Goal: Task Accomplishment & Management: Manage account settings

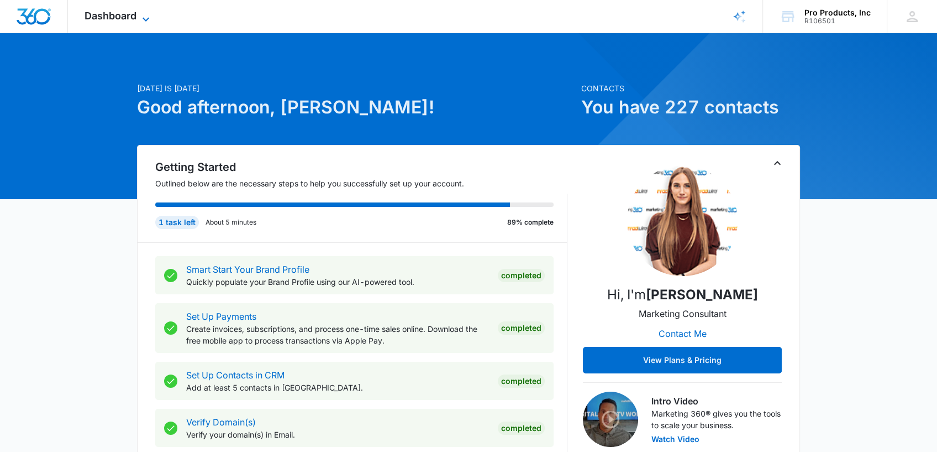
click at [135, 14] on span "Dashboard" at bounding box center [111, 16] width 52 height 12
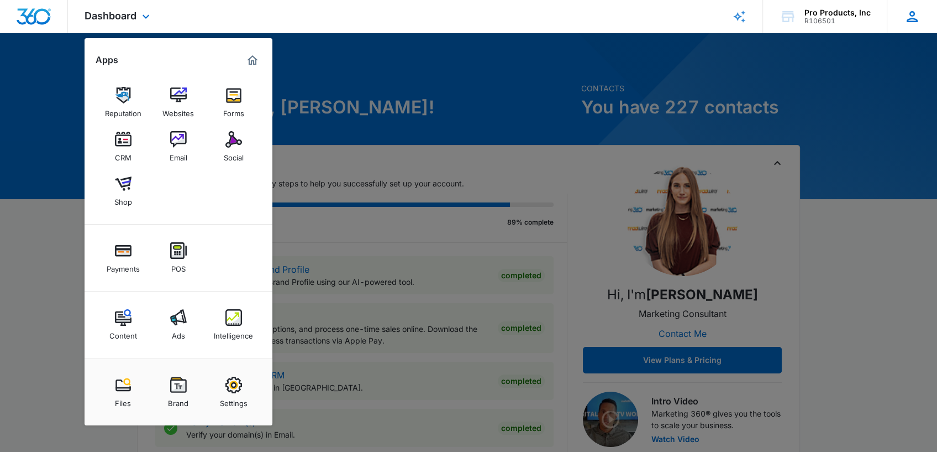
click at [913, 13] on icon at bounding box center [912, 16] width 17 height 17
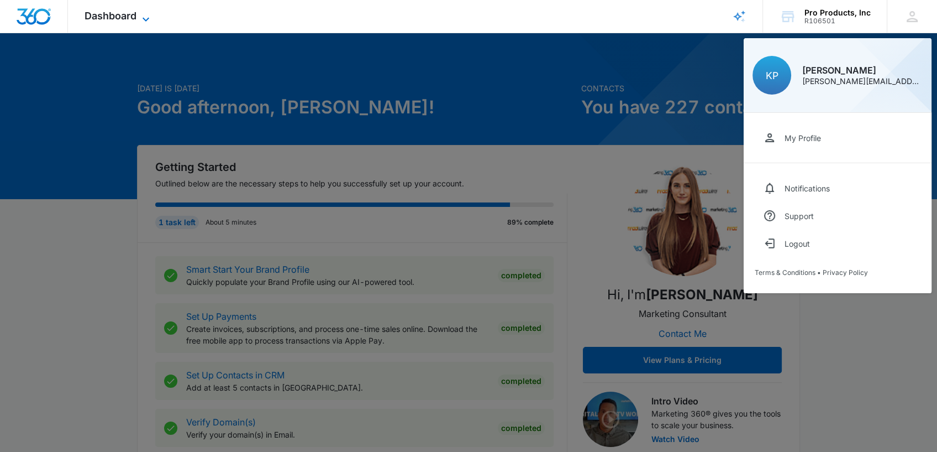
click at [99, 11] on span "Dashboard" at bounding box center [111, 16] width 52 height 12
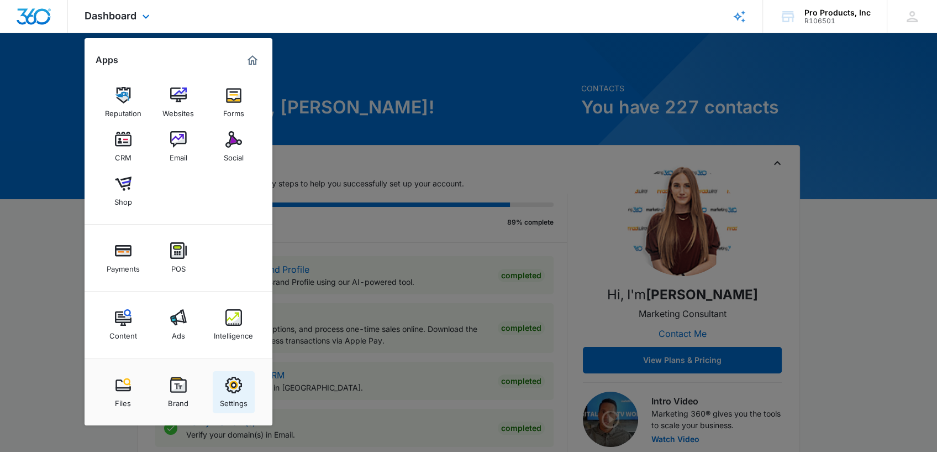
click at [225, 394] on div "Settings" at bounding box center [234, 400] width 28 height 14
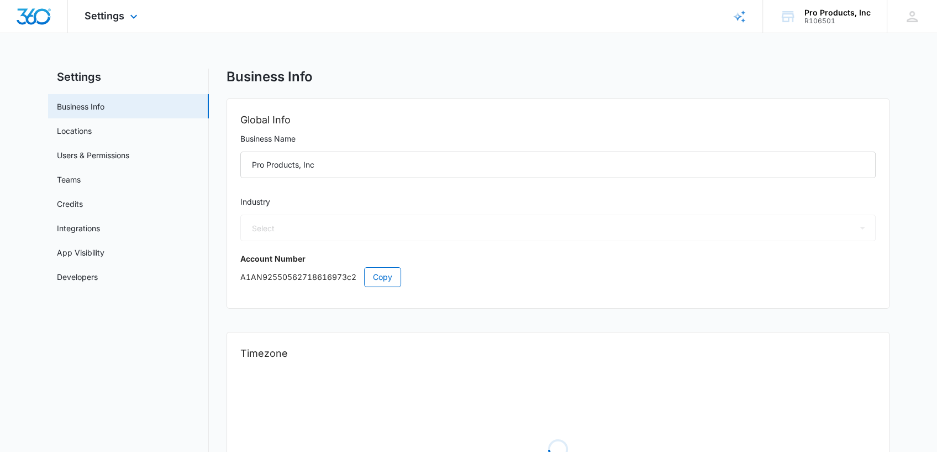
select select "45"
select select "US"
select select "America/Chicago"
click at [104, 150] on link "Users & Permissions" at bounding box center [93, 155] width 72 height 12
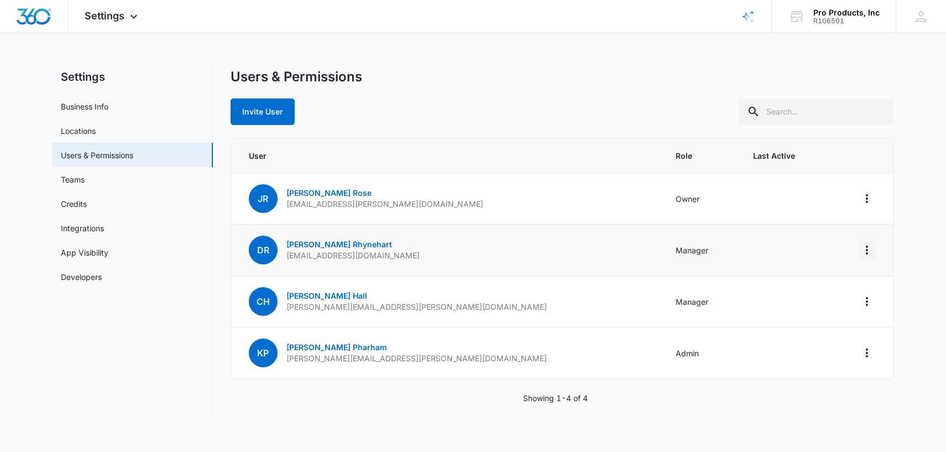
click at [864, 250] on icon "Actions" at bounding box center [866, 249] width 13 height 13
click at [296, 242] on link "Darian Rhynehart" at bounding box center [339, 243] width 106 height 9
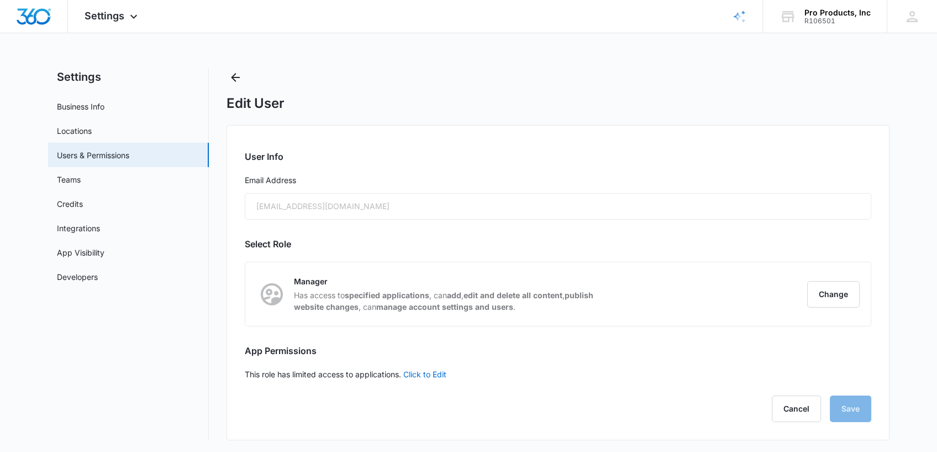
scroll to position [1, 0]
click at [421, 372] on link "Click to Edit" at bounding box center [424, 372] width 43 height 9
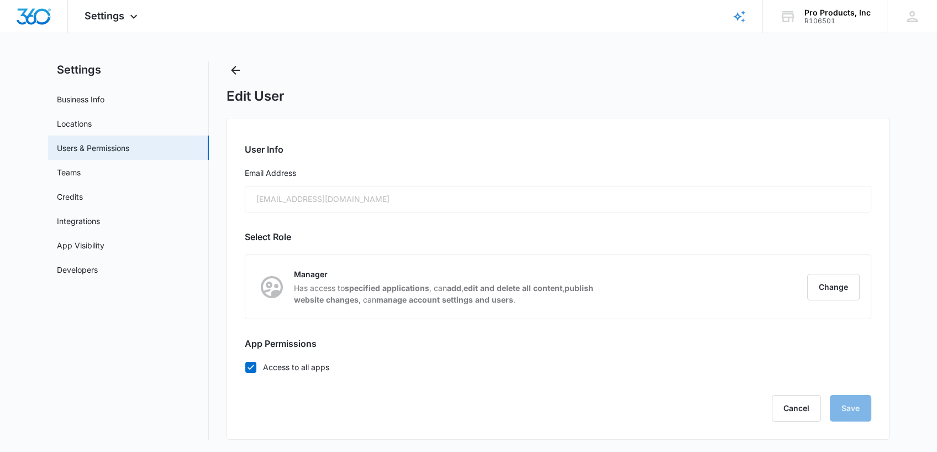
click at [248, 363] on icon at bounding box center [251, 367] width 10 height 10
click at [245, 366] on input "Access to all apps" at bounding box center [245, 366] width 1 height 1
checkbox input "false"
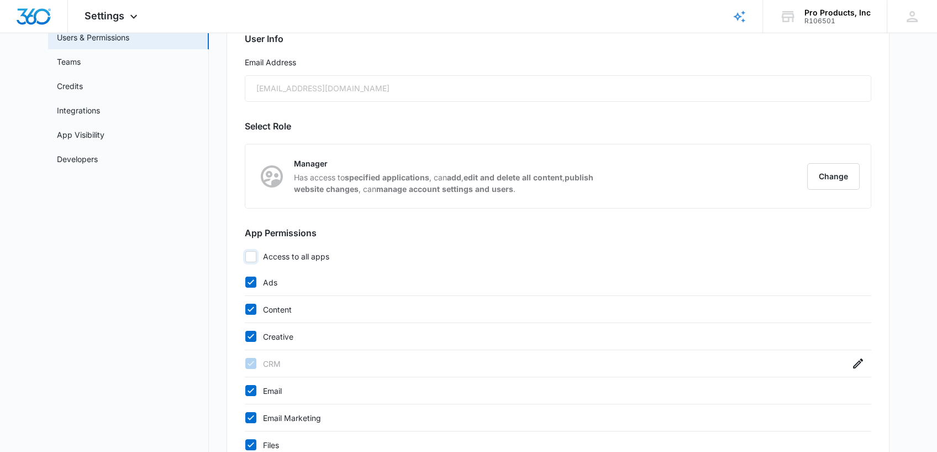
scroll to position [112, 0]
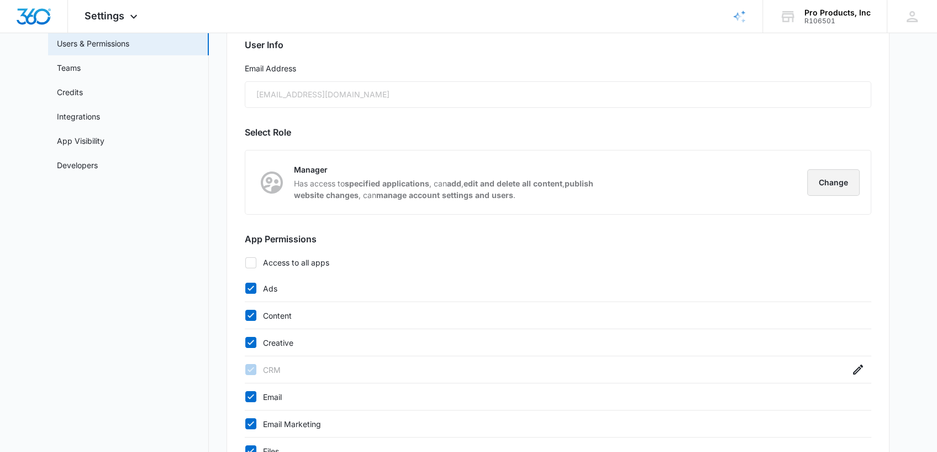
click at [819, 182] on button "Change" at bounding box center [833, 182] width 53 height 27
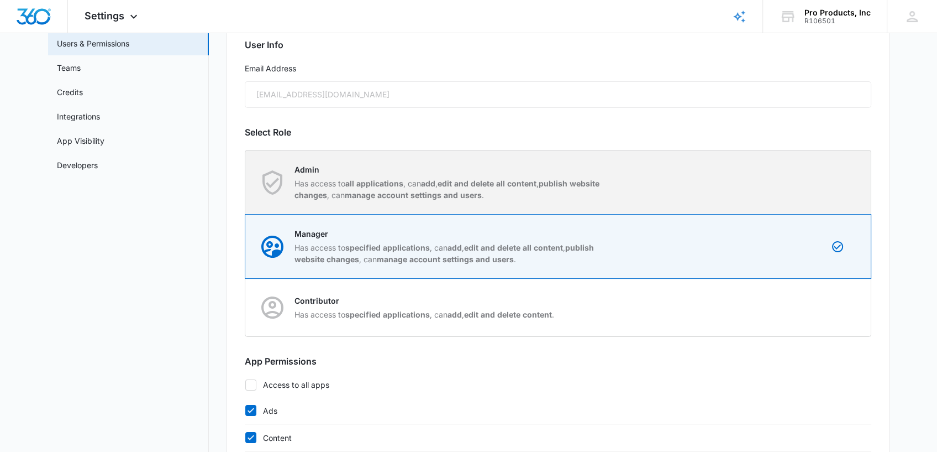
click at [505, 185] on strong "edit and delete all content" at bounding box center [487, 183] width 99 height 9
click at [246, 182] on input "Admin Has access to all applications , can add , edit and delete all content , …" at bounding box center [245, 182] width 1 height 1
radio input "true"
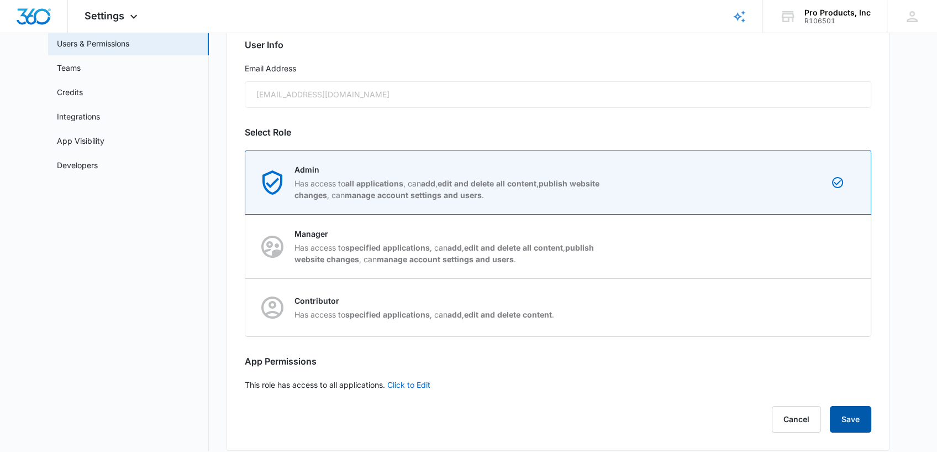
click at [840, 416] on button "Save" at bounding box center [850, 419] width 41 height 27
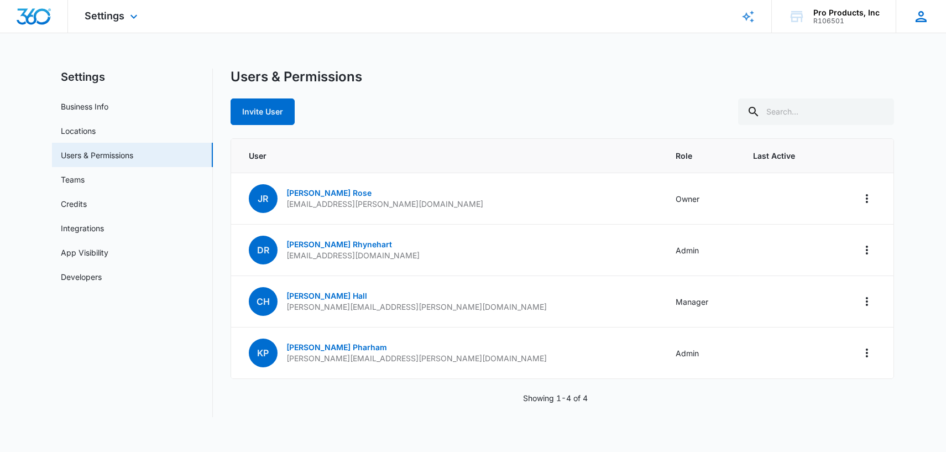
click at [931, 14] on div "KP Kevin Pharham kevin.parham@pro-products.net My Profile Notifications Support…" at bounding box center [920, 16] width 50 height 33
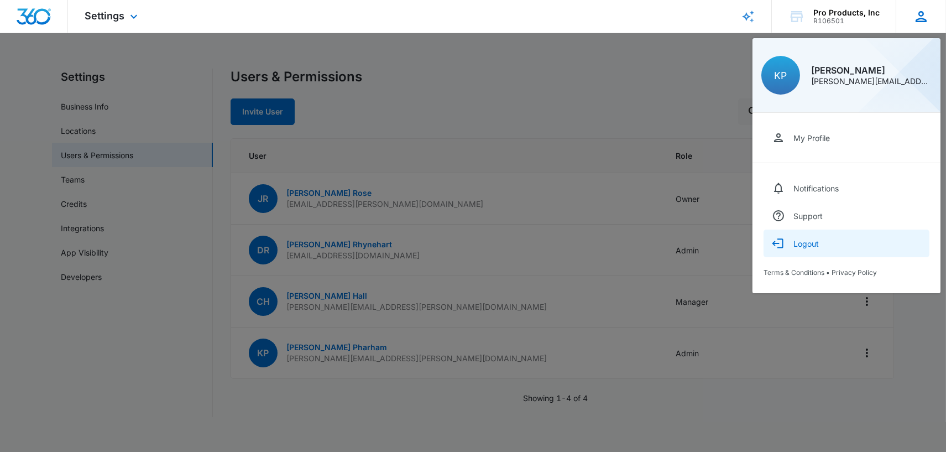
click at [812, 235] on button "Logout" at bounding box center [846, 243] width 166 height 28
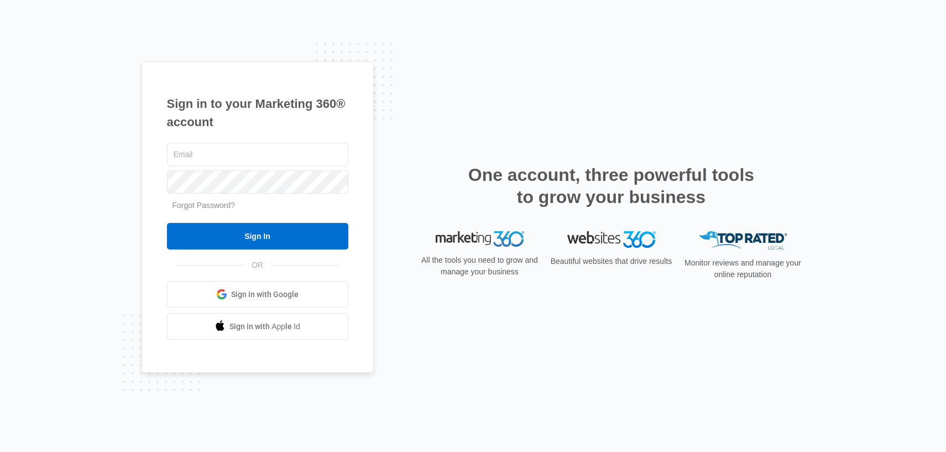
type input "[EMAIL_ADDRESS][DOMAIN_NAME]"
